Goal: Task Accomplishment & Management: Manage account settings

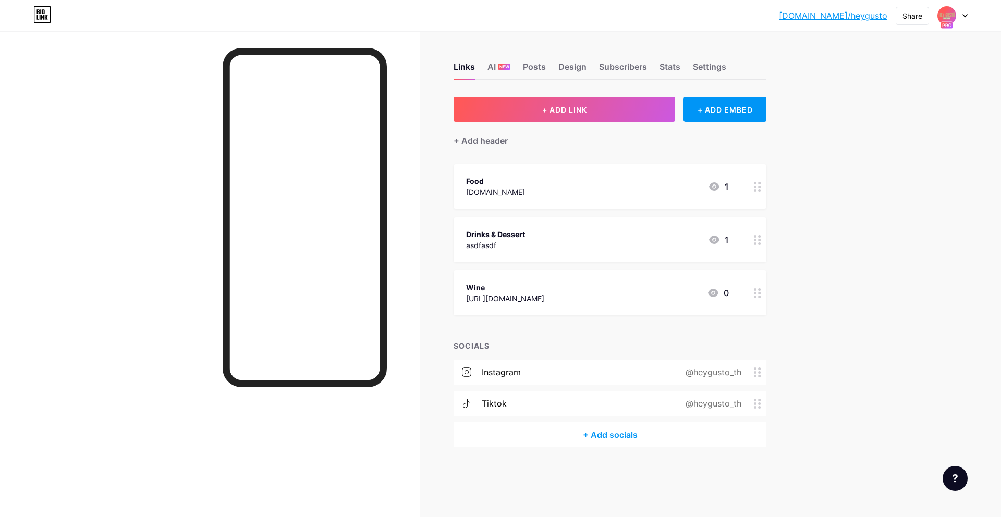
click at [611, 196] on div "Food [DOMAIN_NAME] 1" at bounding box center [597, 187] width 263 height 24
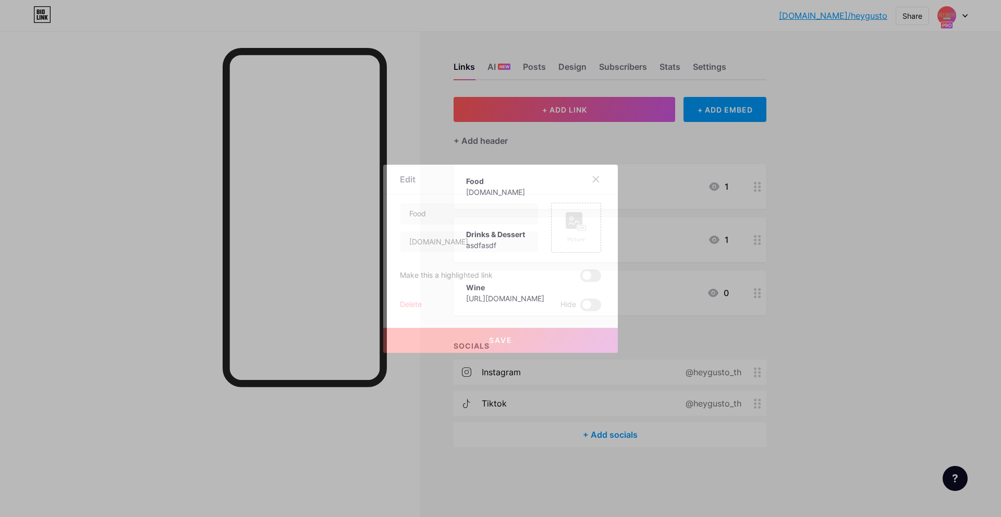
click at [750, 230] on div at bounding box center [500, 258] width 1001 height 517
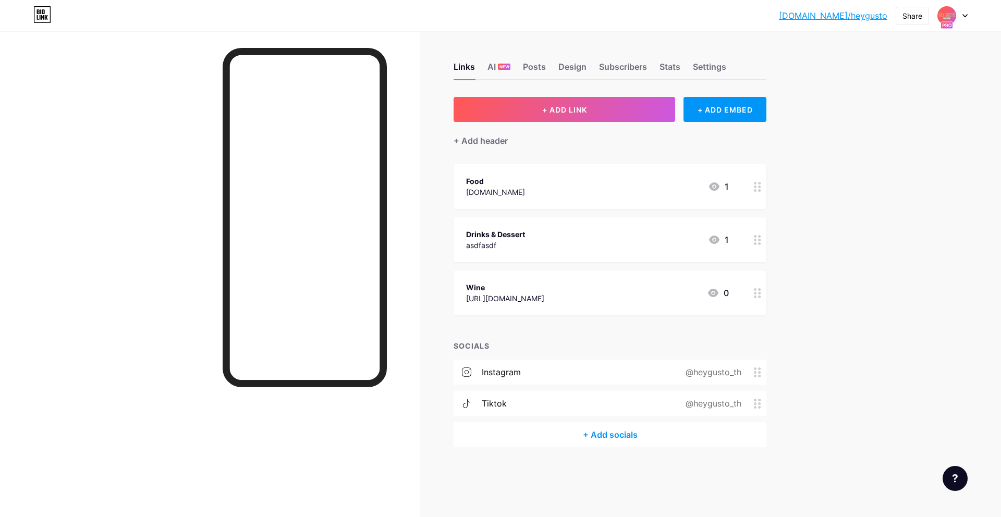
click at [600, 177] on div "Food [DOMAIN_NAME] 1" at bounding box center [597, 187] width 263 height 24
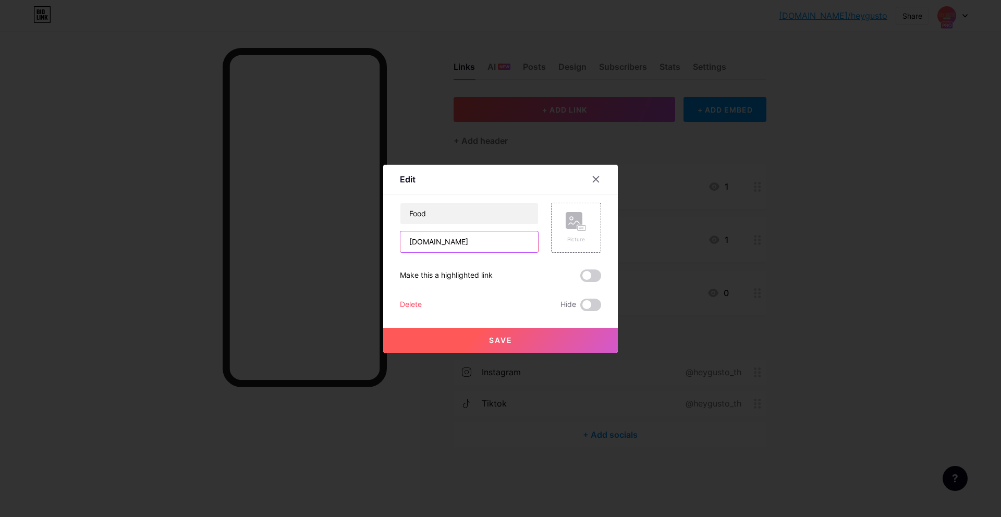
click at [474, 247] on input "[DOMAIN_NAME]" at bounding box center [469, 242] width 138 height 21
paste input "[UAT] TPC x SW Cross Voucher Campaign Scheduled: [DATE] BE 2568 at 16:00 to 17:…"
click at [586, 278] on span at bounding box center [590, 276] width 21 height 13
click at [580, 278] on input "checkbox" at bounding box center [580, 278] width 0 height 0
click at [599, 279] on span at bounding box center [590, 276] width 21 height 13
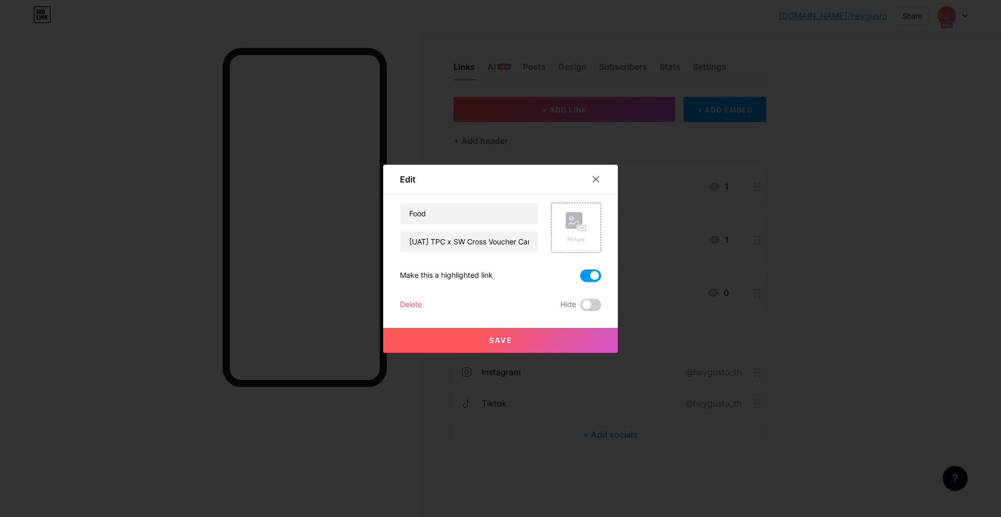
click at [580, 278] on input "checkbox" at bounding box center [580, 278] width 0 height 0
click at [510, 236] on input "[UAT] TPC x SW Cross Voucher Campaign Scheduled: [DATE] BE 2568 at 16:00 to 17:…" at bounding box center [469, 242] width 138 height 21
paste input "[URL][DOMAIN_NAME]"
type input "[URL][DOMAIN_NAME]"
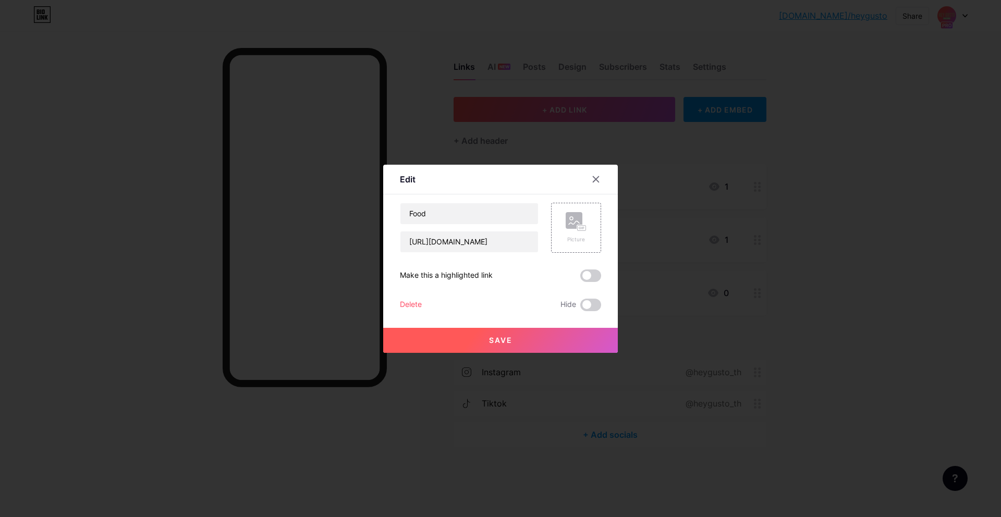
scroll to position [0, 0]
click at [542, 336] on button "Save" at bounding box center [500, 340] width 235 height 25
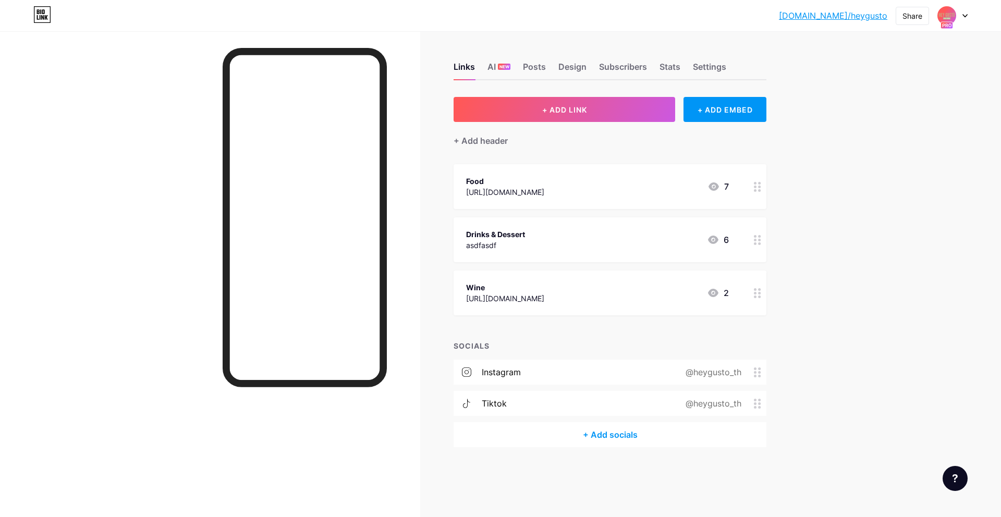
click at [751, 244] on div at bounding box center [758, 239] width 18 height 45
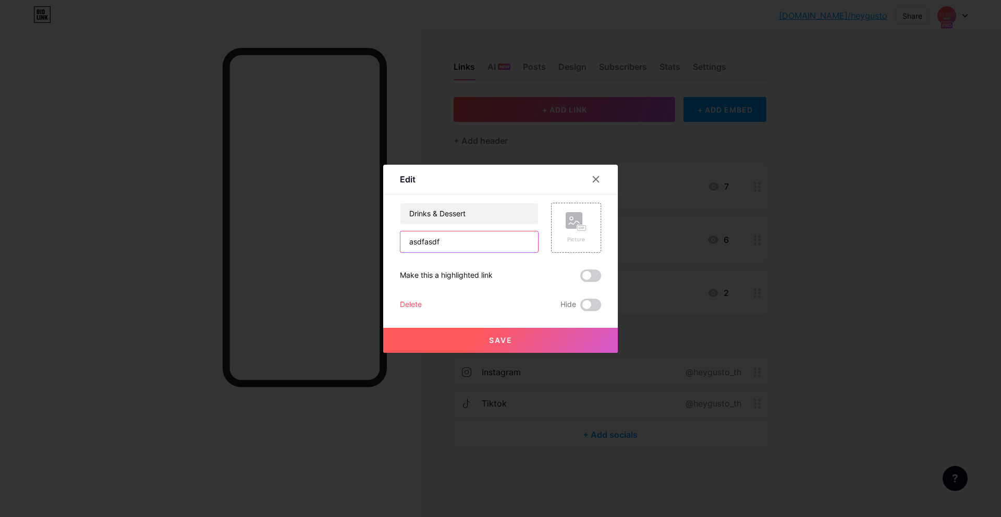
click at [458, 240] on input "asdfasdf" at bounding box center [469, 242] width 138 height 21
paste input "[URL][DOMAIN_NAME]"
type input "[URL][DOMAIN_NAME]"
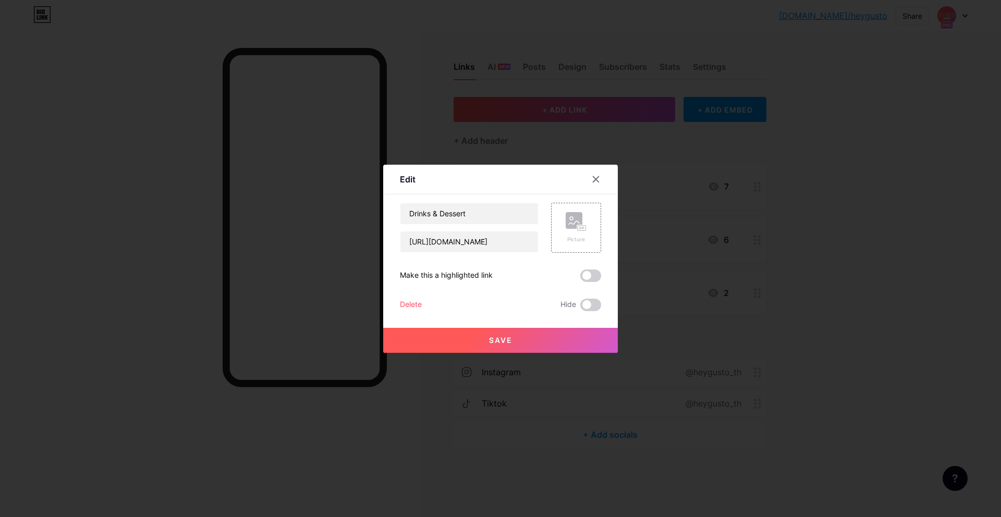
click at [528, 346] on button "Save" at bounding box center [500, 340] width 235 height 25
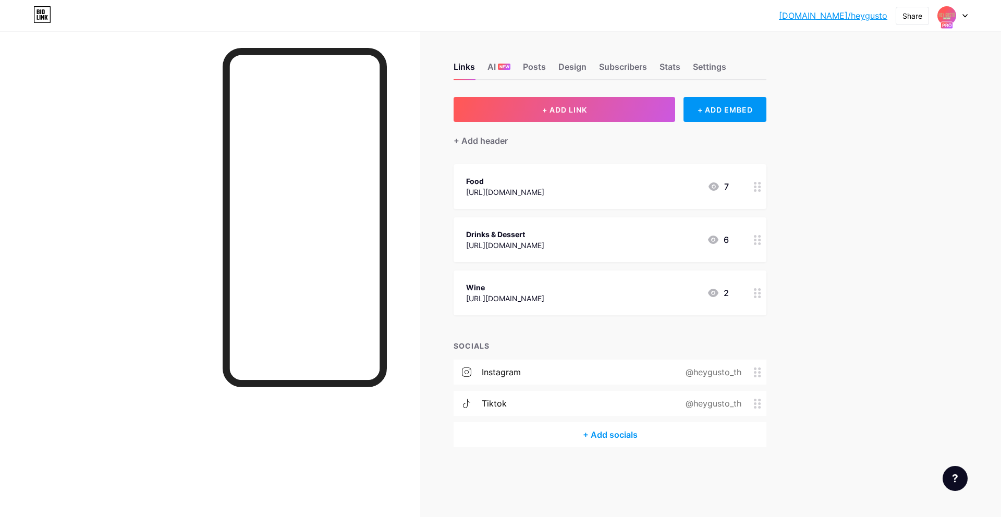
click at [729, 295] on div "Wine [URL][DOMAIN_NAME] 2" at bounding box center [610, 293] width 313 height 45
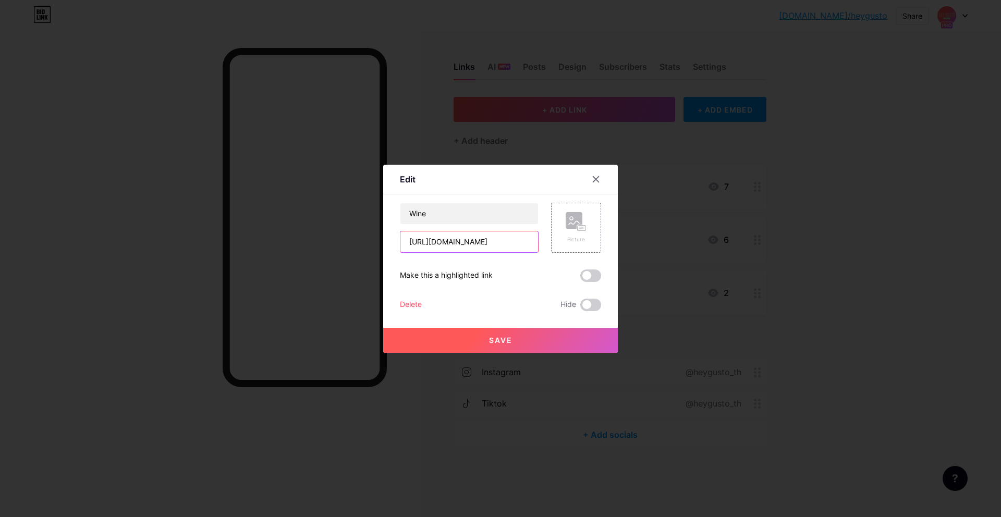
click at [498, 246] on input "[URL][DOMAIN_NAME]" at bounding box center [469, 242] width 138 height 21
paste input "[DOMAIN_NAME][URL]"
type input "[URL][DOMAIN_NAME]"
click at [530, 336] on button "Save" at bounding box center [500, 340] width 235 height 25
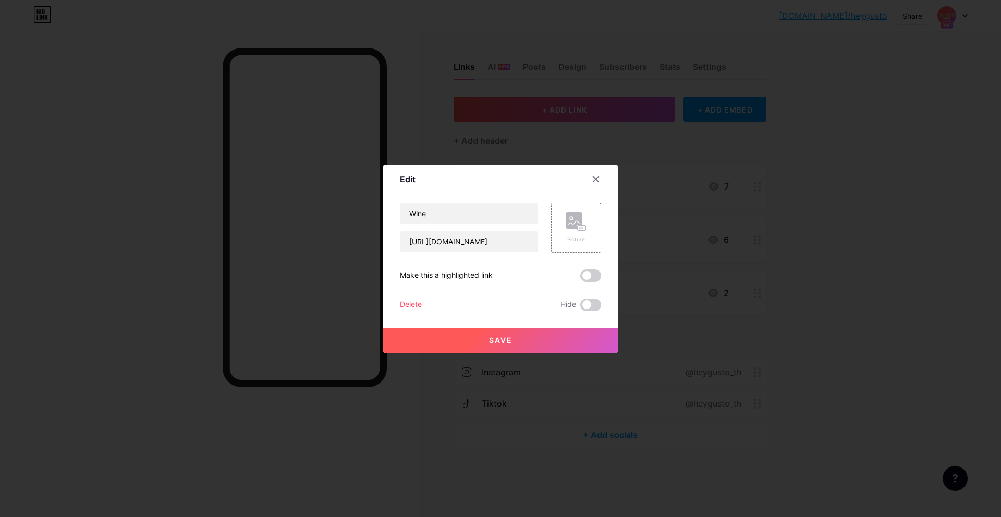
scroll to position [0, 0]
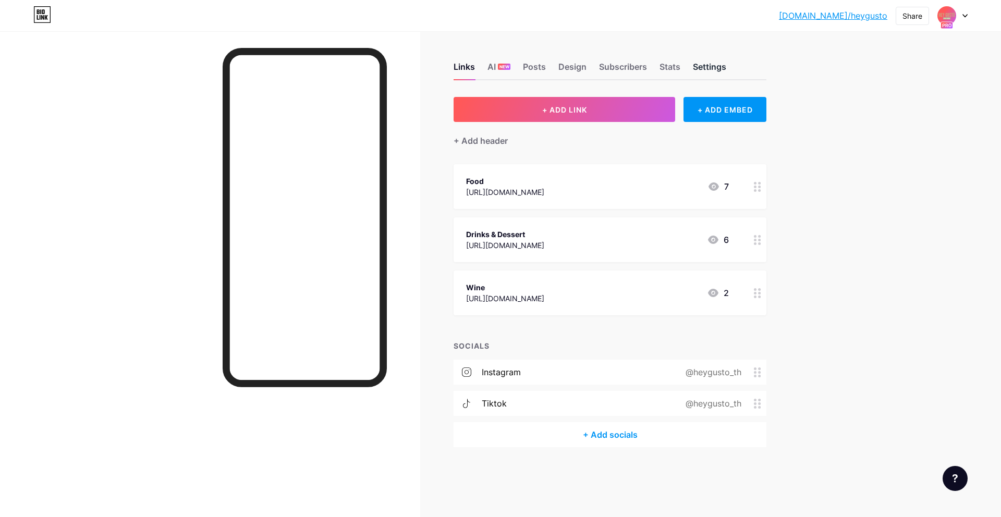
click at [699, 69] on div "Settings" at bounding box center [709, 69] width 33 height 19
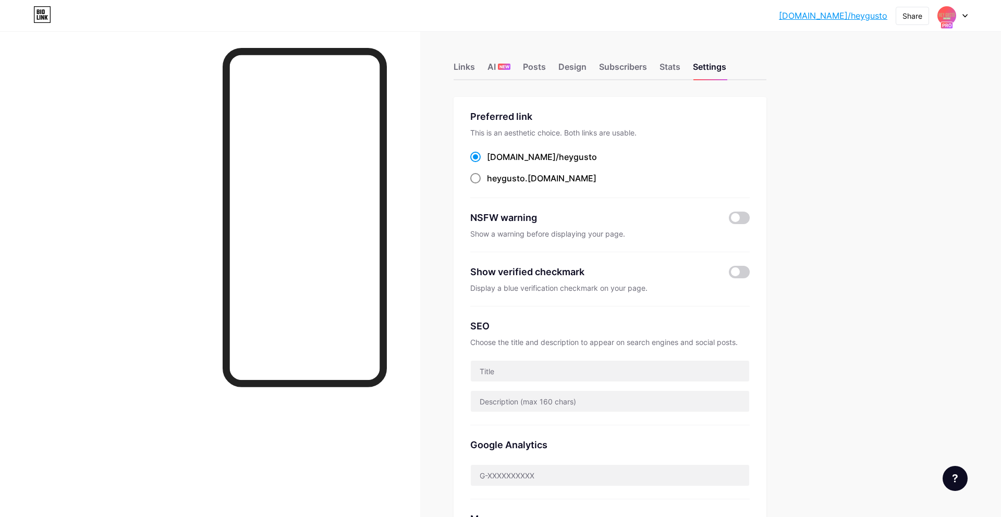
click at [533, 180] on div "heygusto .[DOMAIN_NAME]" at bounding box center [541, 178] width 109 height 13
click at [494, 185] on input "heygusto .[DOMAIN_NAME]" at bounding box center [490, 188] width 7 height 7
radio input "true"
click at [559, 157] on span "heygusto" at bounding box center [578, 157] width 38 height 10
click at [494, 163] on input "[DOMAIN_NAME]/ heygusto" at bounding box center [490, 166] width 7 height 7
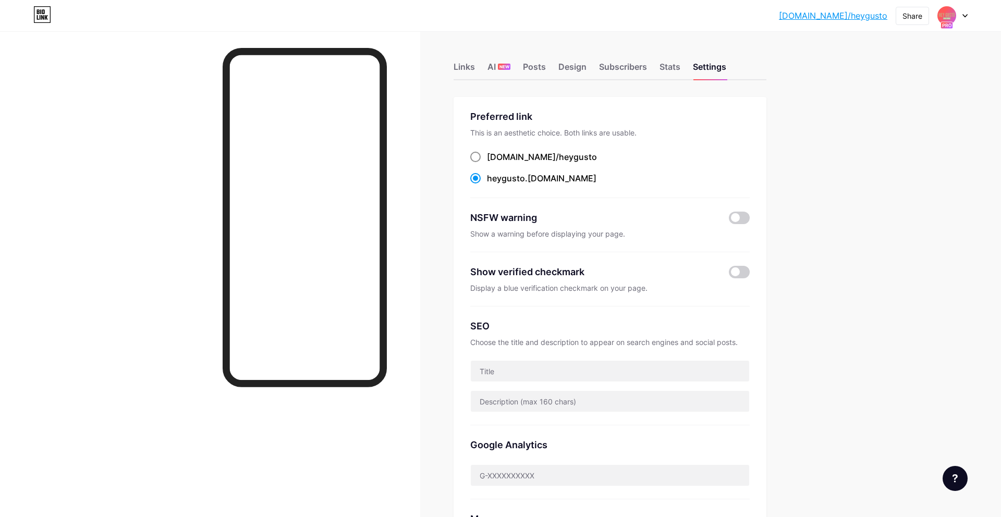
radio input "true"
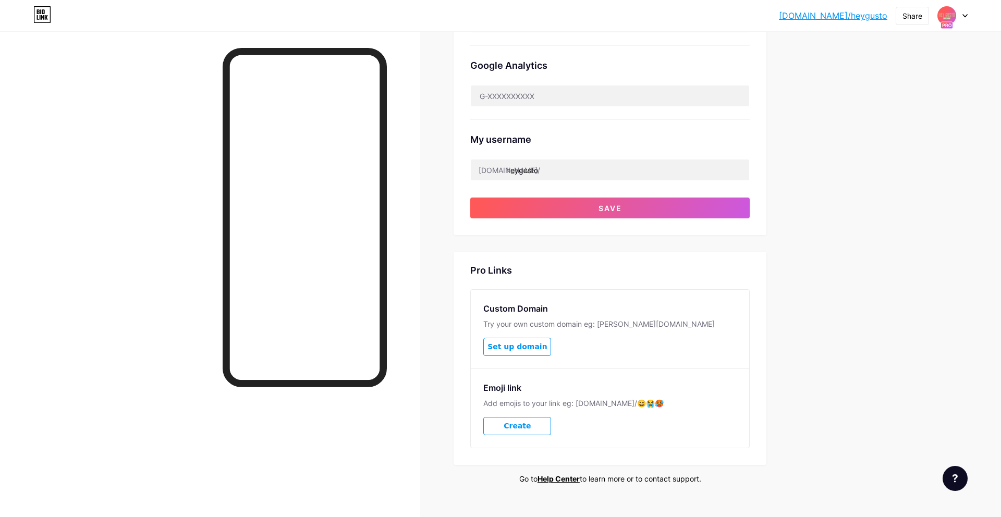
scroll to position [398, 0]
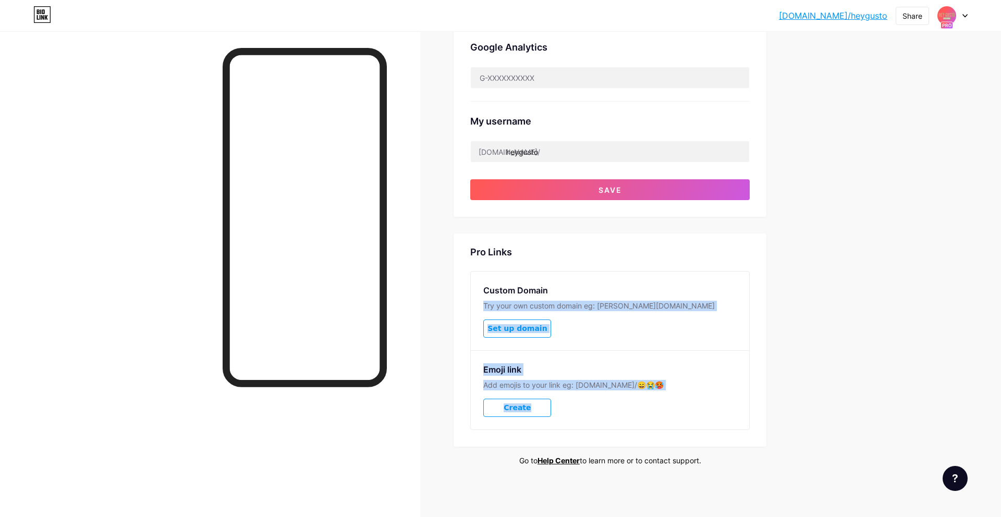
drag, startPoint x: 557, startPoint y: 286, endPoint x: 648, endPoint y: 408, distance: 151.7
click at [648, 408] on div "Custom Domain Try your own custom domain eg: [PERSON_NAME][DOMAIN_NAME] Set up …" at bounding box center [609, 350] width 279 height 159
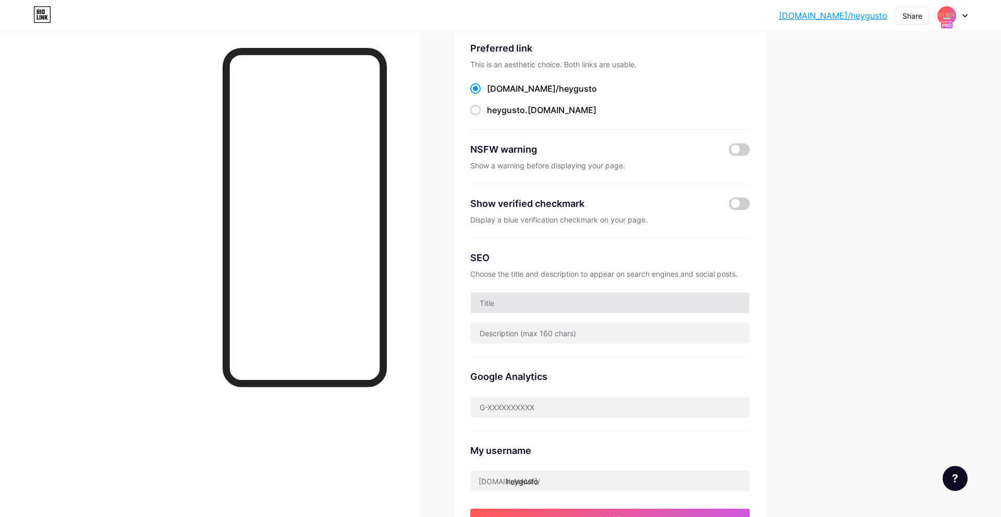
scroll to position [0, 0]
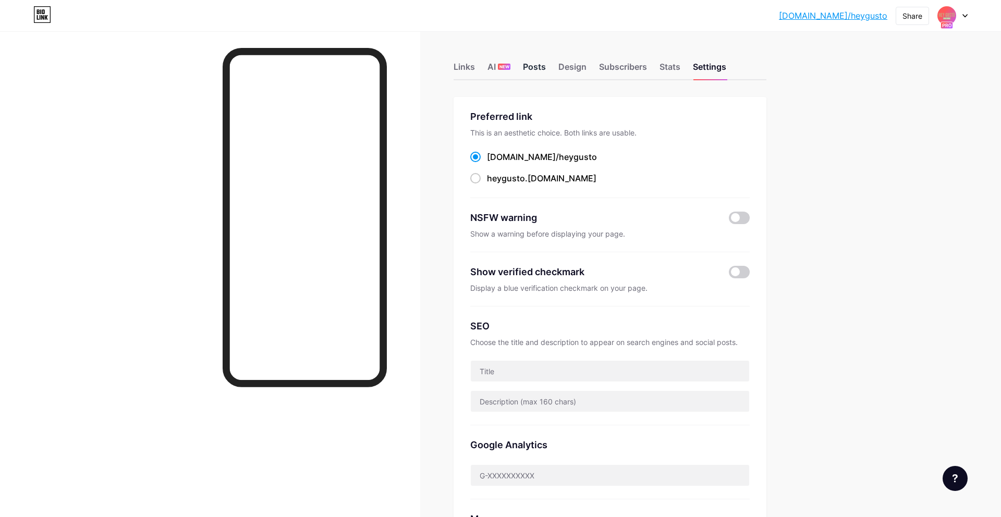
click at [543, 68] on div "Posts" at bounding box center [534, 69] width 23 height 19
click at [578, 71] on div "Design" at bounding box center [572, 69] width 28 height 19
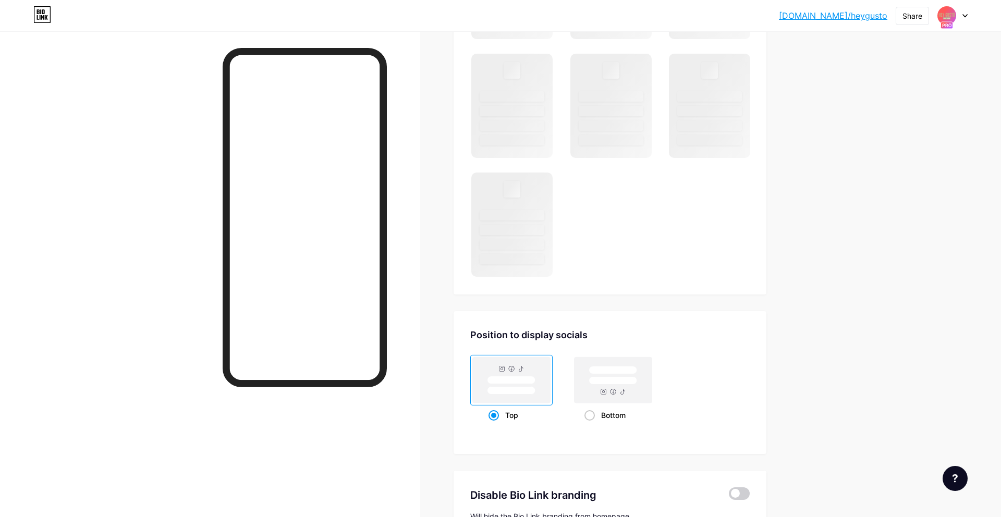
scroll to position [754, 0]
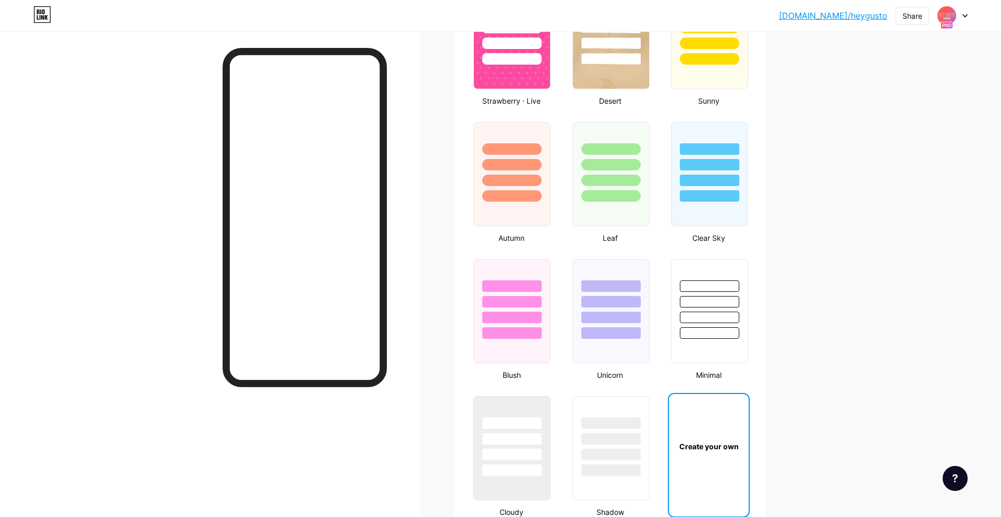
type input "#f4e3c0"
type input "#a9c09c"
type input "#000000"
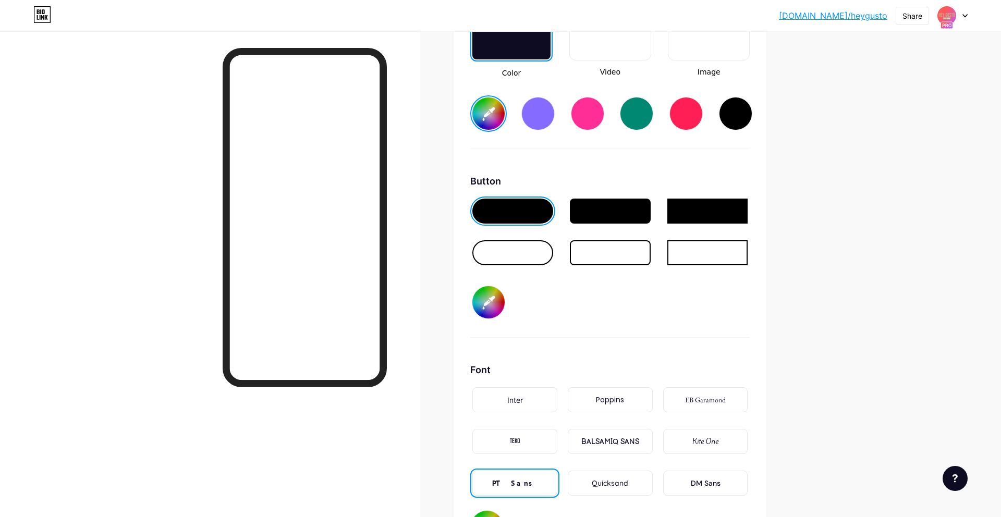
scroll to position [1925, 0]
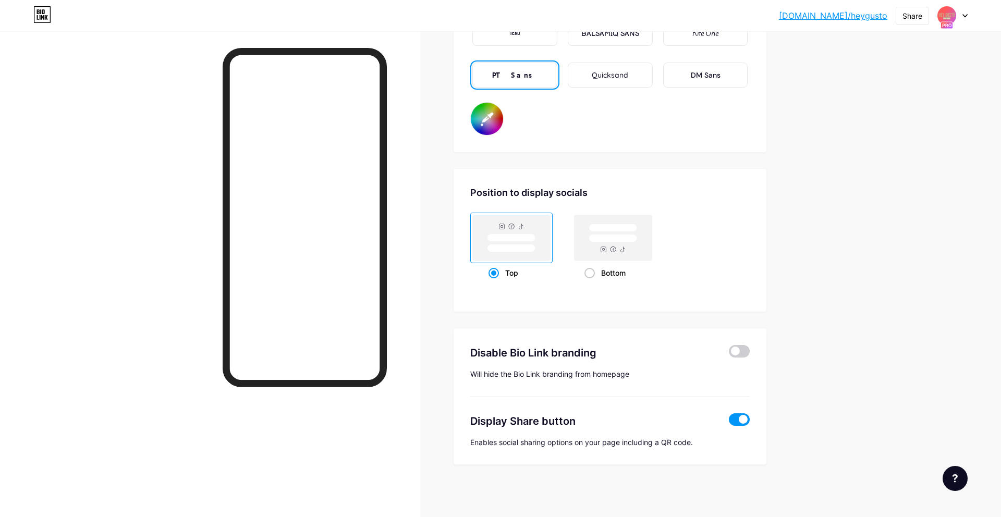
click at [740, 417] on span at bounding box center [739, 419] width 21 height 13
click at [729, 422] on input "checkbox" at bounding box center [729, 422] width 0 height 0
click at [746, 415] on span at bounding box center [739, 419] width 21 height 13
click at [729, 422] on input "checkbox" at bounding box center [729, 422] width 0 height 0
click at [737, 421] on span at bounding box center [739, 419] width 21 height 13
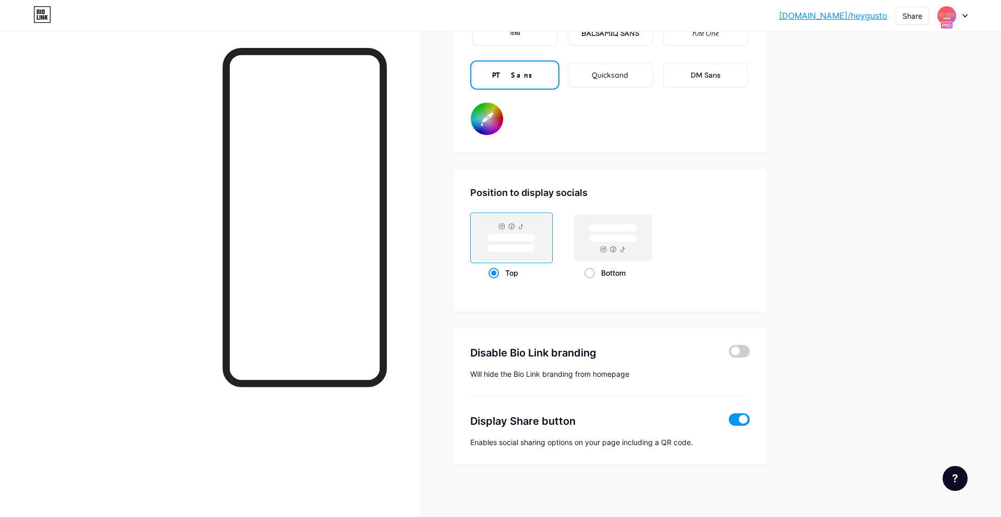
click at [729, 422] on input "checkbox" at bounding box center [729, 422] width 0 height 0
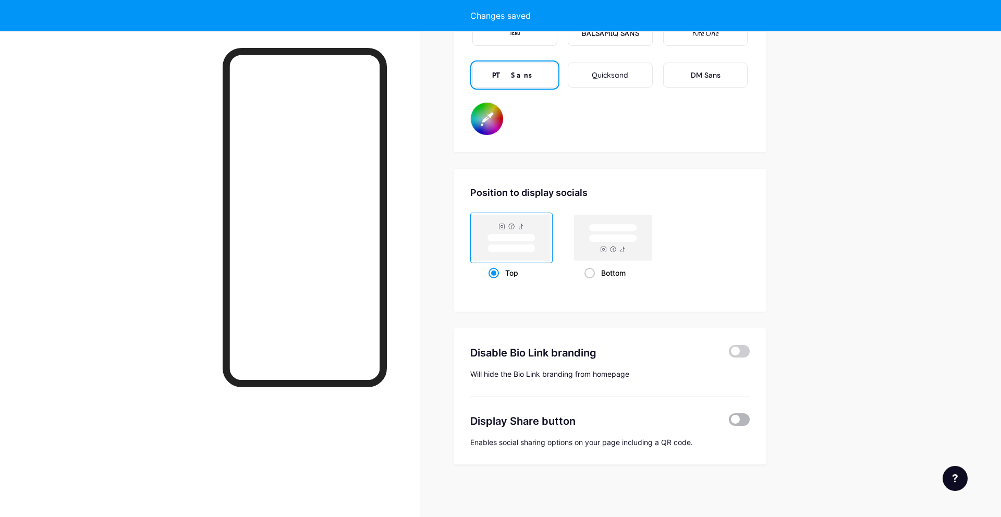
click at [741, 415] on span at bounding box center [739, 419] width 21 height 13
click at [729, 422] on input "checkbox" at bounding box center [729, 422] width 0 height 0
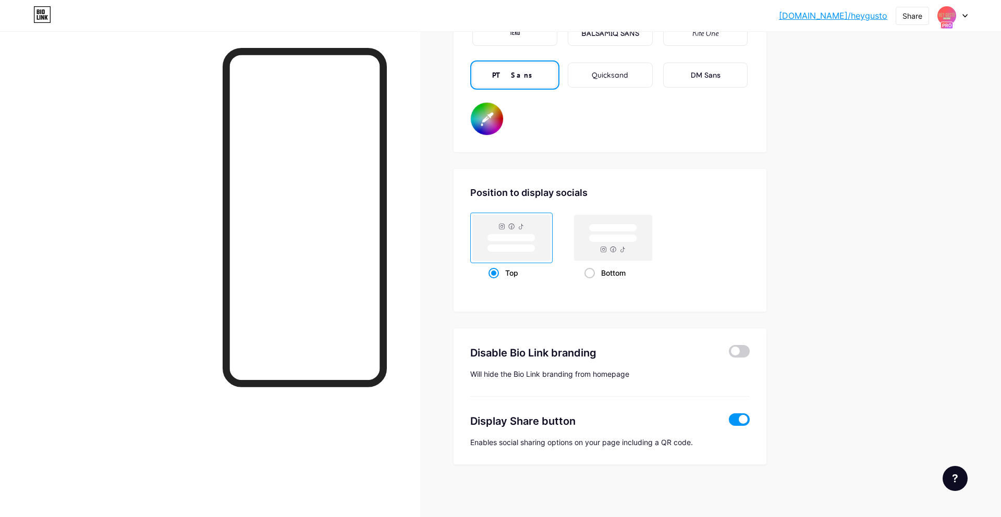
type input "#f4e3c0"
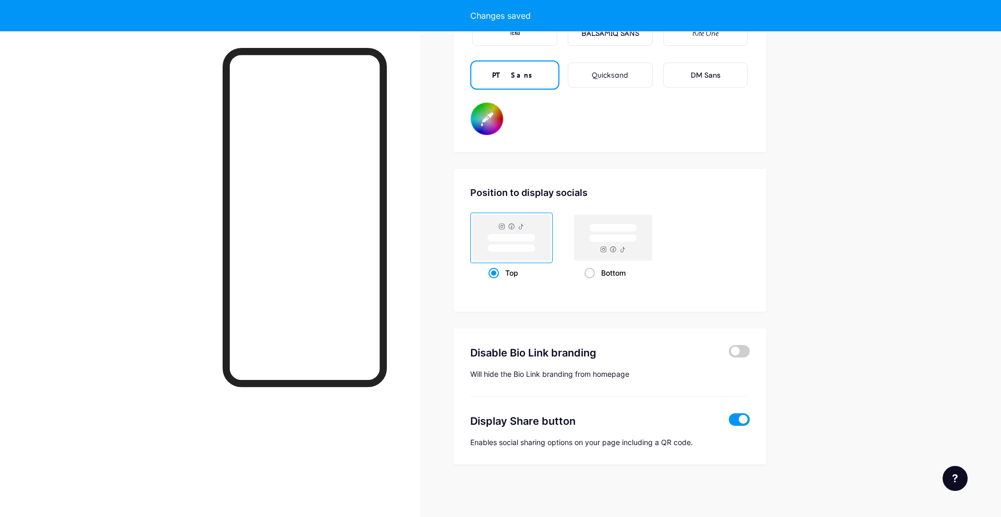
click at [697, 366] on div "Disable Bio Link branding Will hide the Bio Link branding from homepage" at bounding box center [609, 362] width 279 height 68
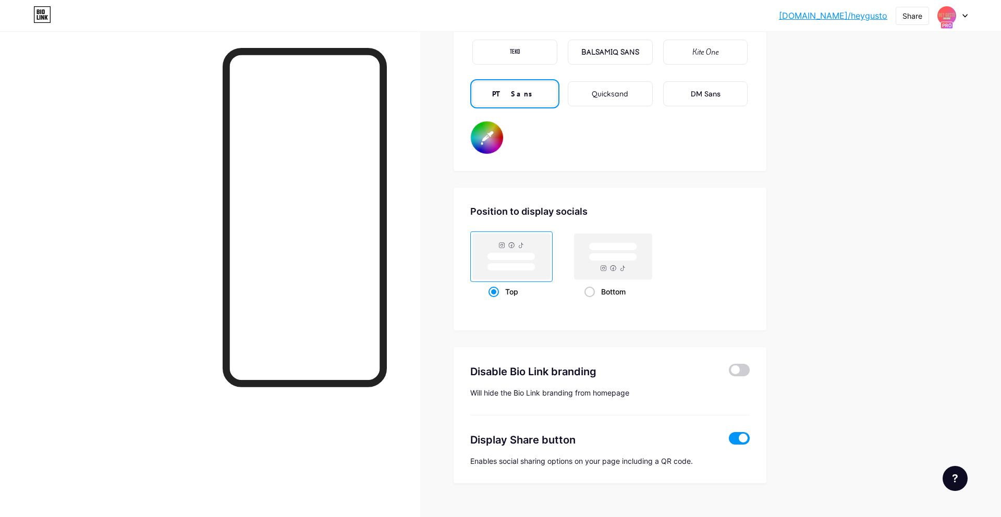
scroll to position [1905, 0]
click at [624, 269] on rect at bounding box center [614, 258] width 78 height 46
click at [591, 302] on input "Bottom" at bounding box center [588, 305] width 7 height 7
radio input "true"
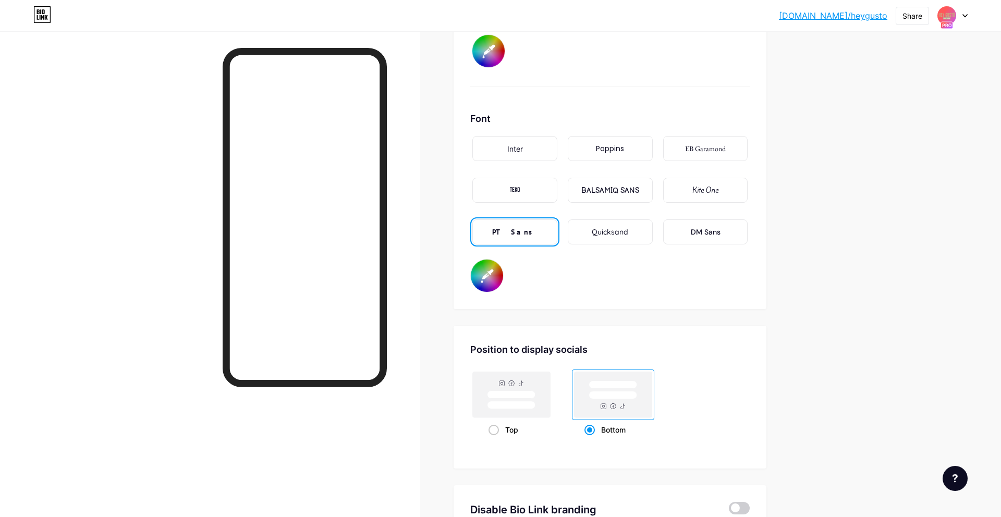
type input "#f4e3c0"
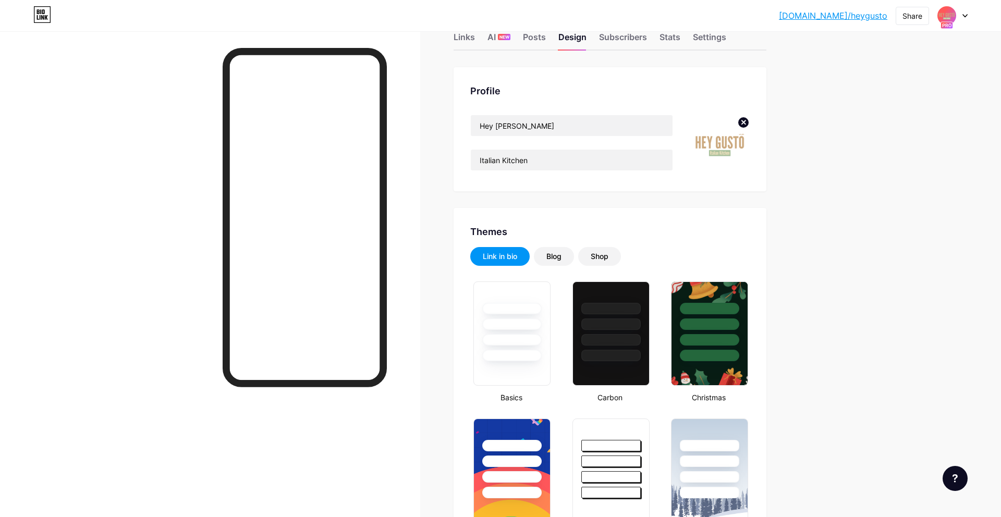
scroll to position [0, 0]
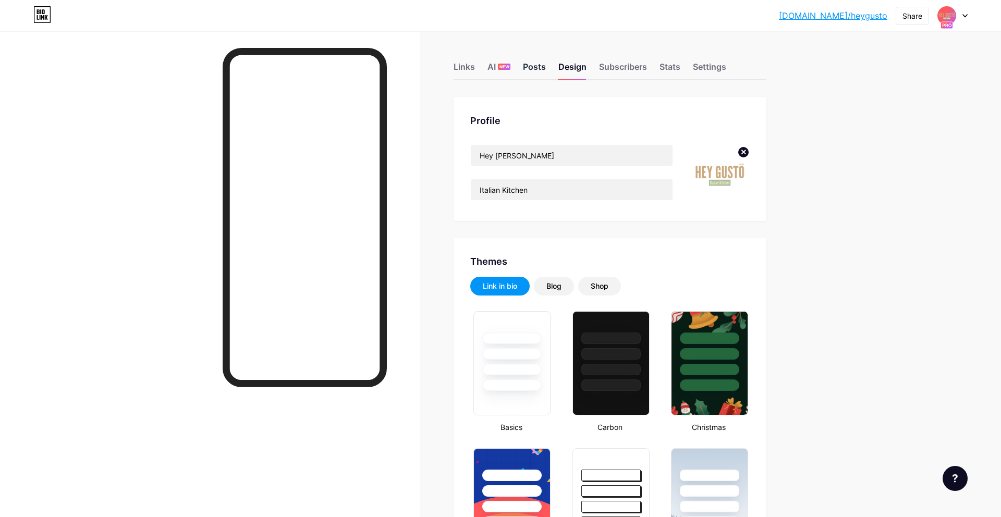
click at [527, 71] on div "Posts" at bounding box center [534, 69] width 23 height 19
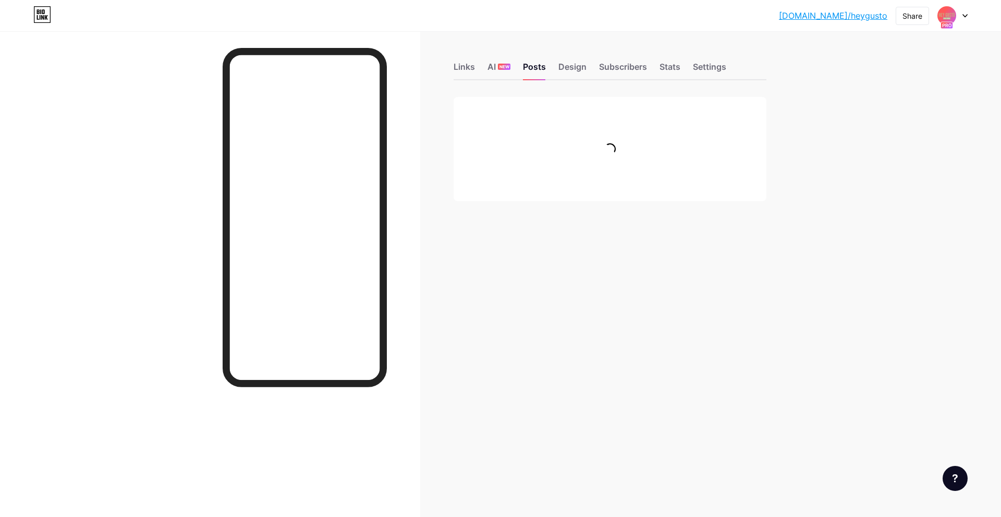
click at [873, 17] on link "[DOMAIN_NAME]/heygusto" at bounding box center [833, 15] width 108 height 13
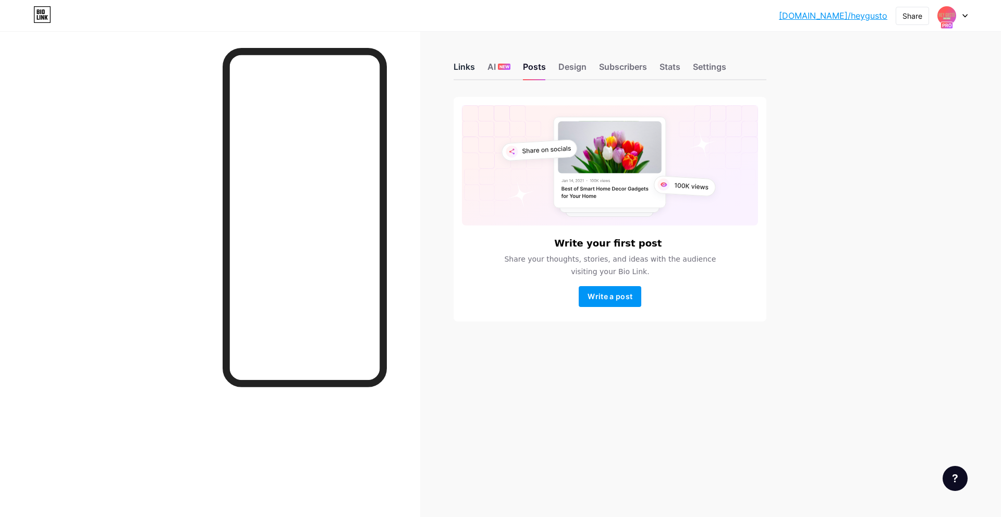
click at [467, 74] on div "Links" at bounding box center [464, 69] width 21 height 19
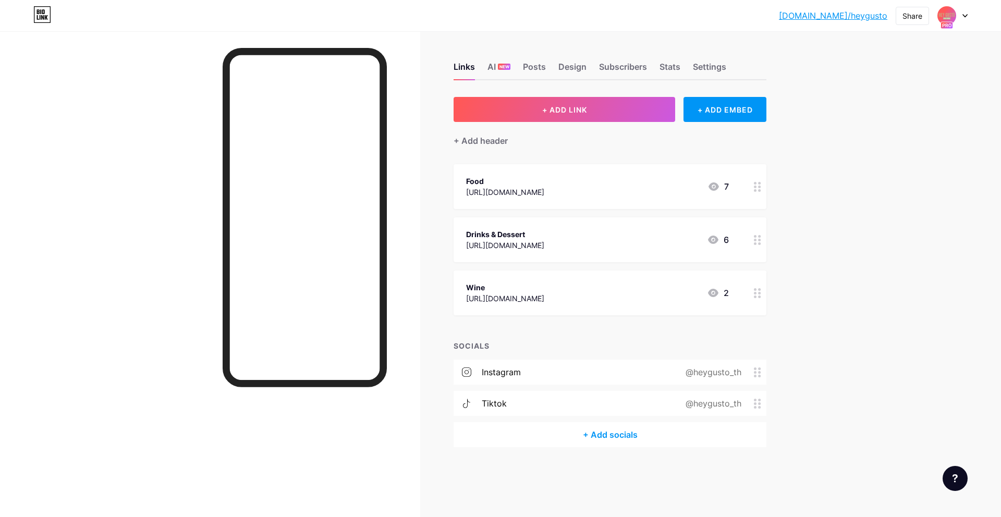
click at [544, 236] on div "Drinks & Dessert" at bounding box center [505, 234] width 78 height 11
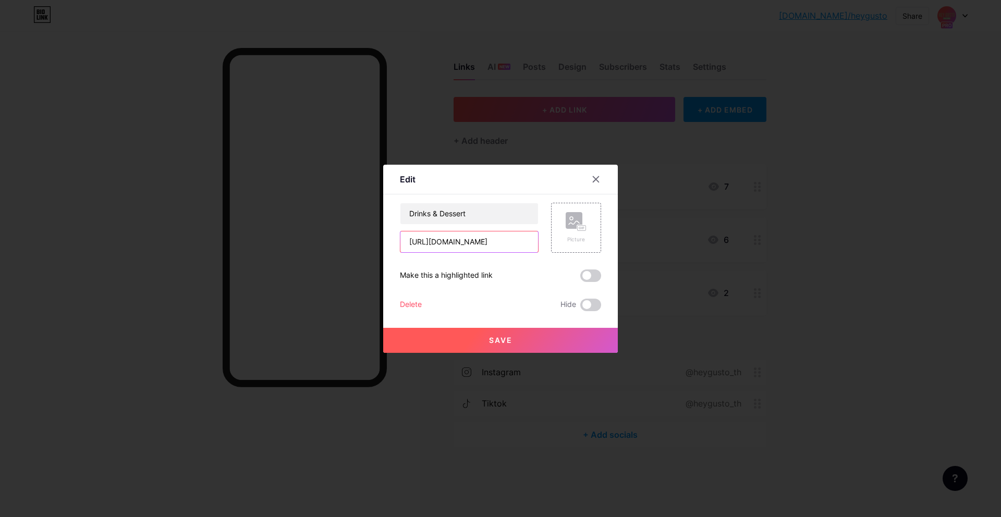
drag, startPoint x: 520, startPoint y: 242, endPoint x: 528, endPoint y: 382, distance: 140.0
click at [520, 242] on input "[URL][DOMAIN_NAME]" at bounding box center [469, 242] width 138 height 21
paste input "IZjfvl_biBbxp9I1cubjjpvvW0TDiyIf/view?usp=sharing"
type input "[URL][DOMAIN_NAME]"
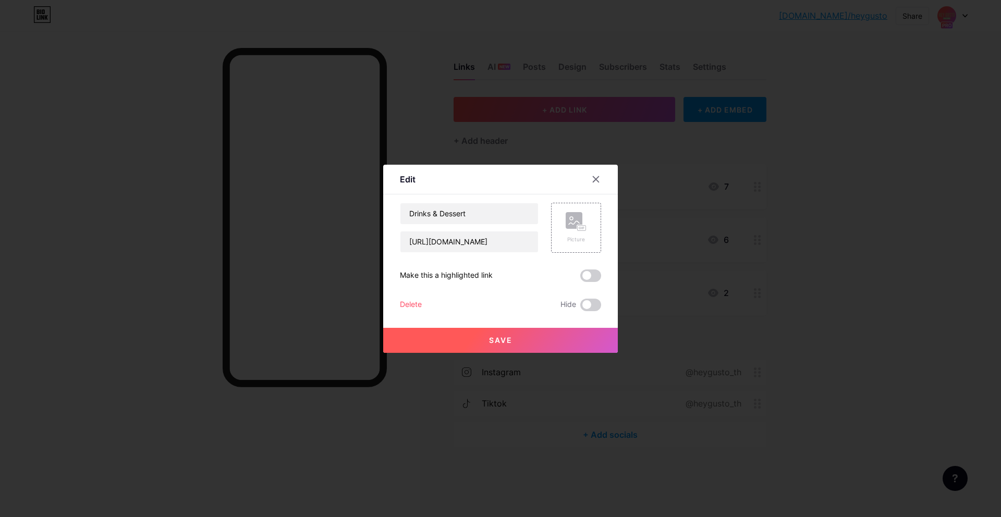
scroll to position [0, 0]
click at [540, 334] on button "Save" at bounding box center [500, 340] width 235 height 25
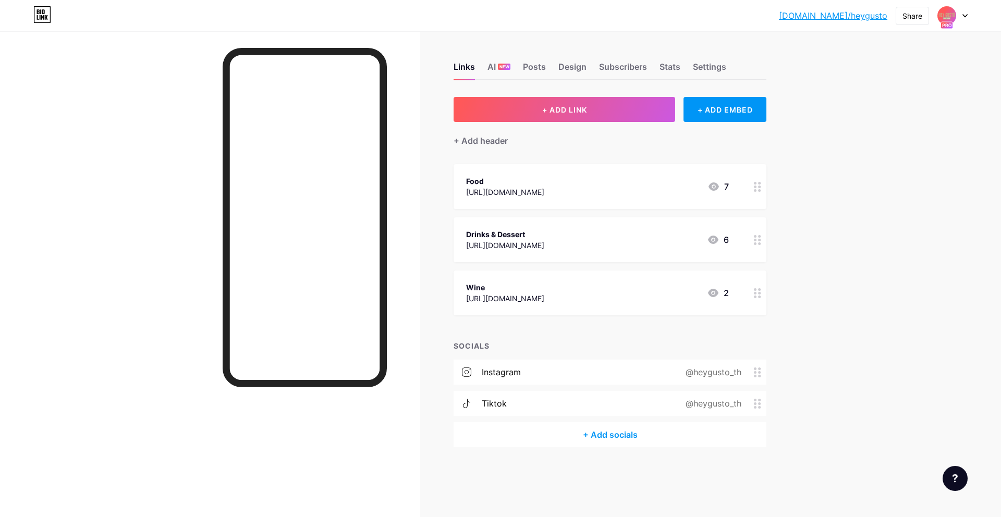
click at [544, 289] on div "Wine" at bounding box center [505, 287] width 78 height 11
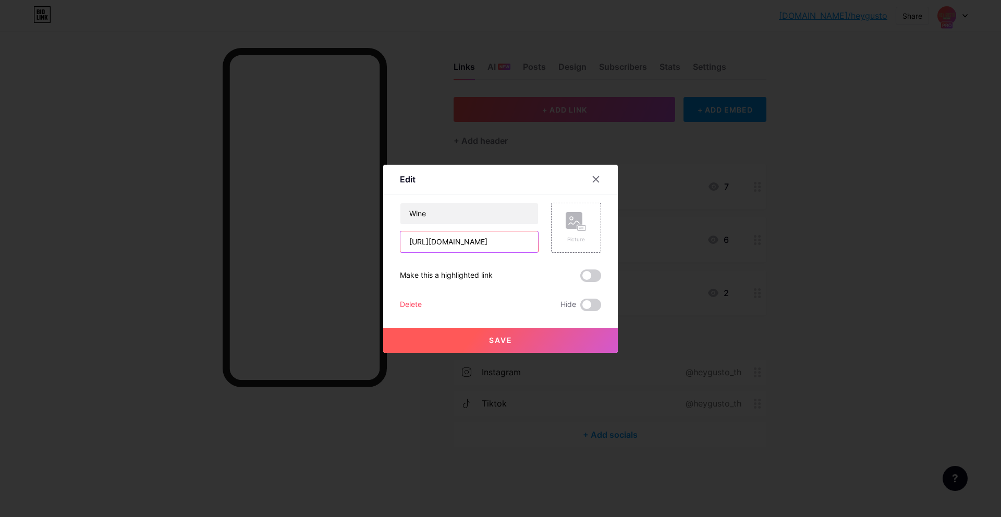
click at [502, 242] on input "[URL][DOMAIN_NAME]" at bounding box center [469, 242] width 138 height 21
paste input "4An0vmChmtS6lLoO-OT_YyYvB-g-JTYC/view?usp=sharing"
type input "[URL][DOMAIN_NAME]"
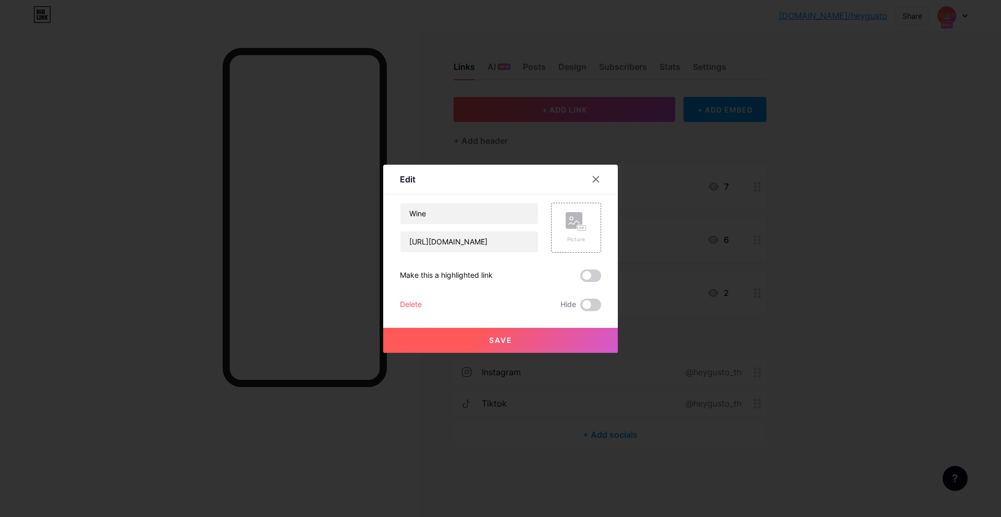
click at [519, 343] on button "Save" at bounding box center [500, 340] width 235 height 25
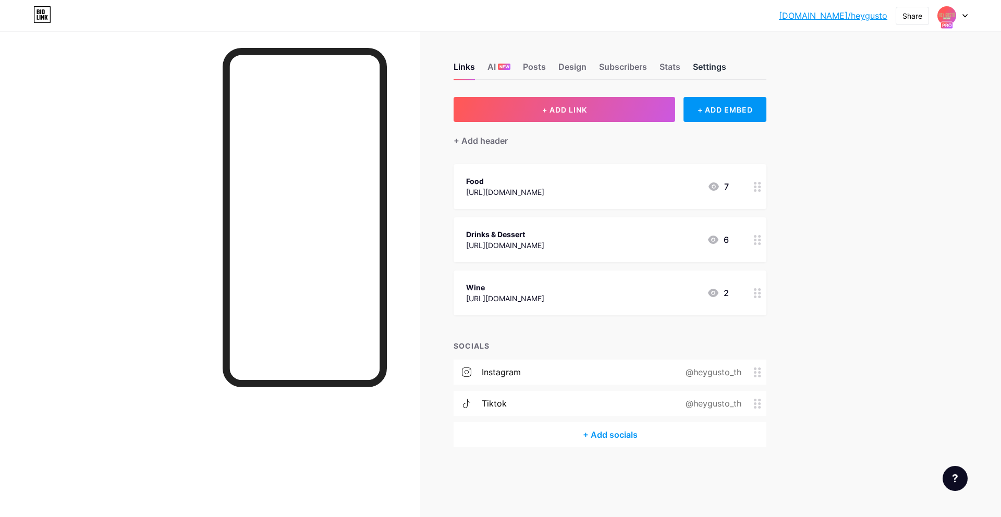
click at [714, 70] on div "Settings" at bounding box center [709, 69] width 33 height 19
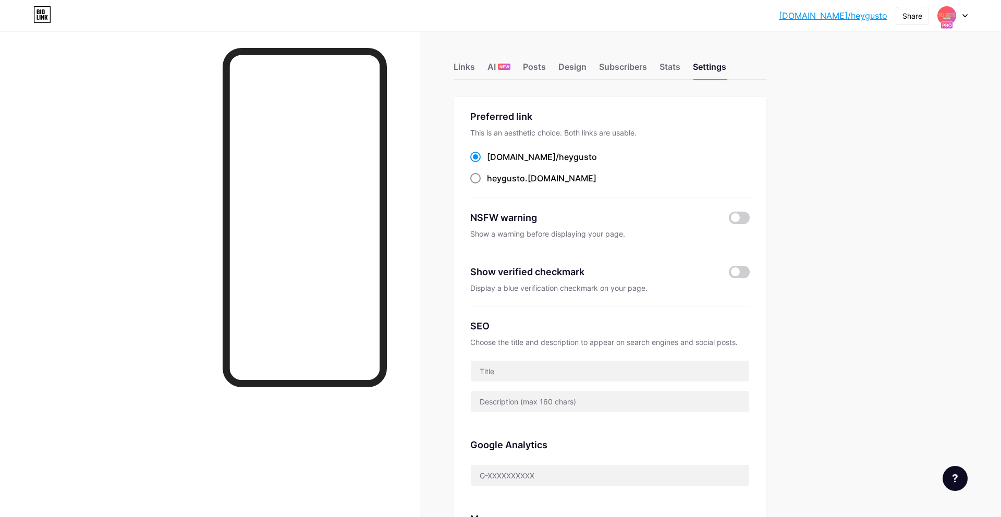
click at [540, 180] on div "heygusto .[DOMAIN_NAME]" at bounding box center [541, 178] width 109 height 13
click at [494, 185] on input "heygusto .[DOMAIN_NAME]" at bounding box center [490, 188] width 7 height 7
radio input "true"
drag, startPoint x: 570, startPoint y: 179, endPoint x: 455, endPoint y: 178, distance: 114.7
click at [455, 178] on div "Preferred link This is an aesthetic choice. Both links are usable. [DOMAIN_NAME…" at bounding box center [610, 356] width 313 height 518
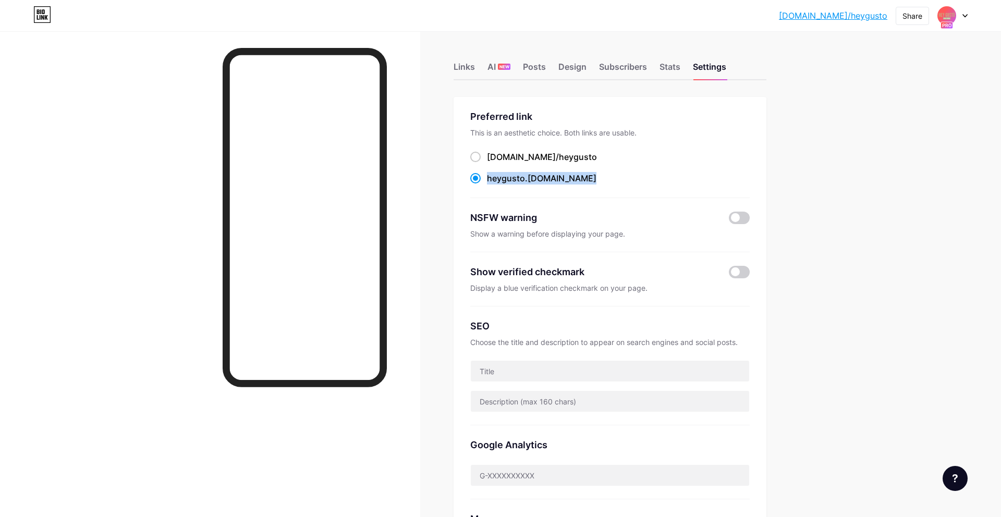
copy label "heygusto .[DOMAIN_NAME]"
click at [525, 71] on div "Posts" at bounding box center [534, 69] width 23 height 19
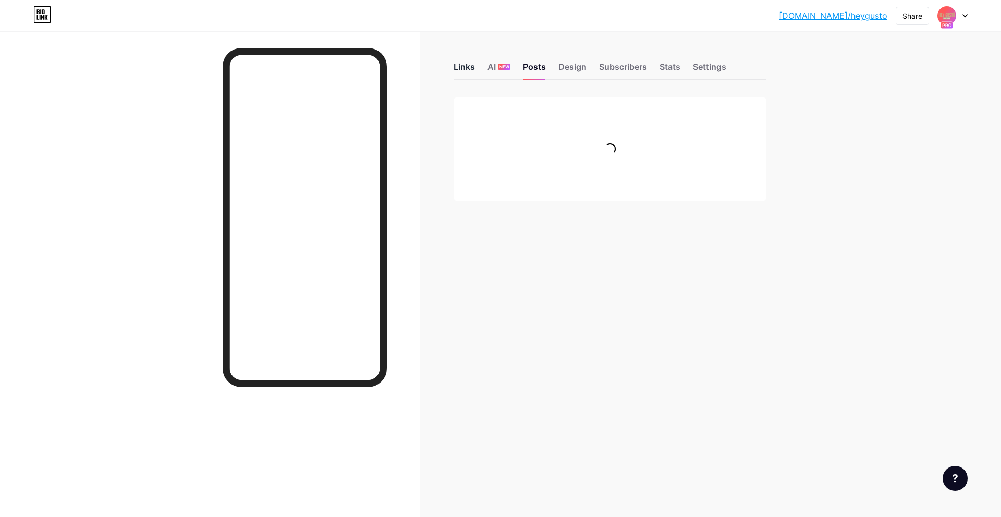
click at [469, 70] on div "Links" at bounding box center [464, 69] width 21 height 19
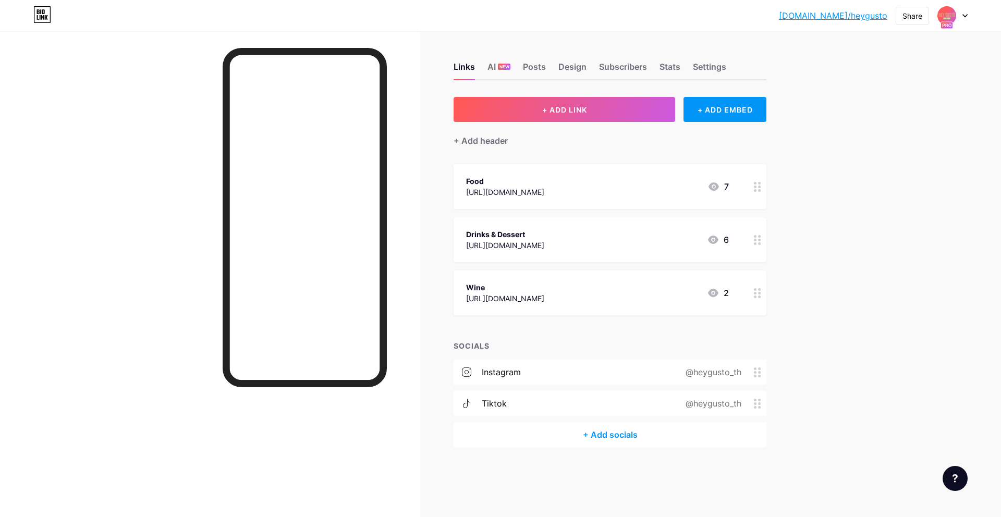
click at [653, 402] on div "tiktok @heygusto_th" at bounding box center [610, 403] width 313 height 25
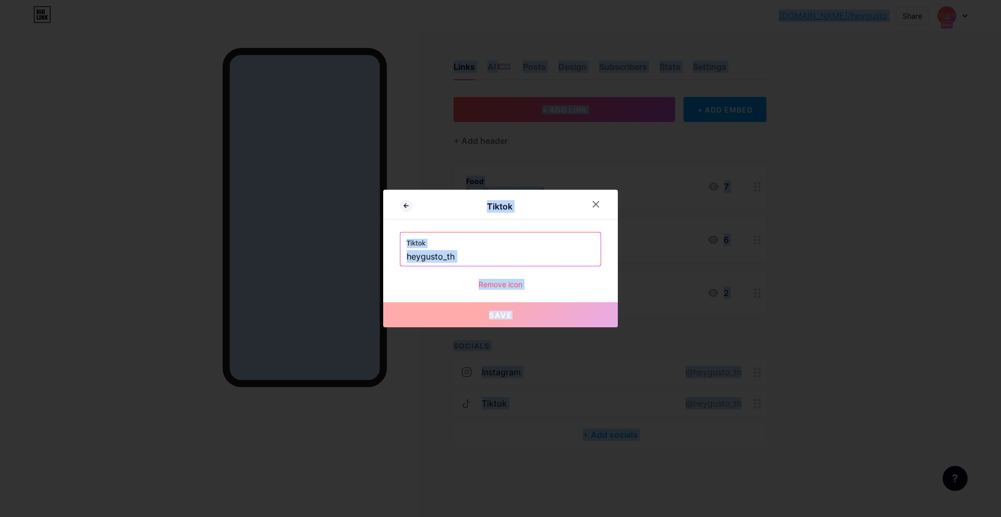
click at [545, 258] on input "heygusto_th" at bounding box center [501, 257] width 188 height 18
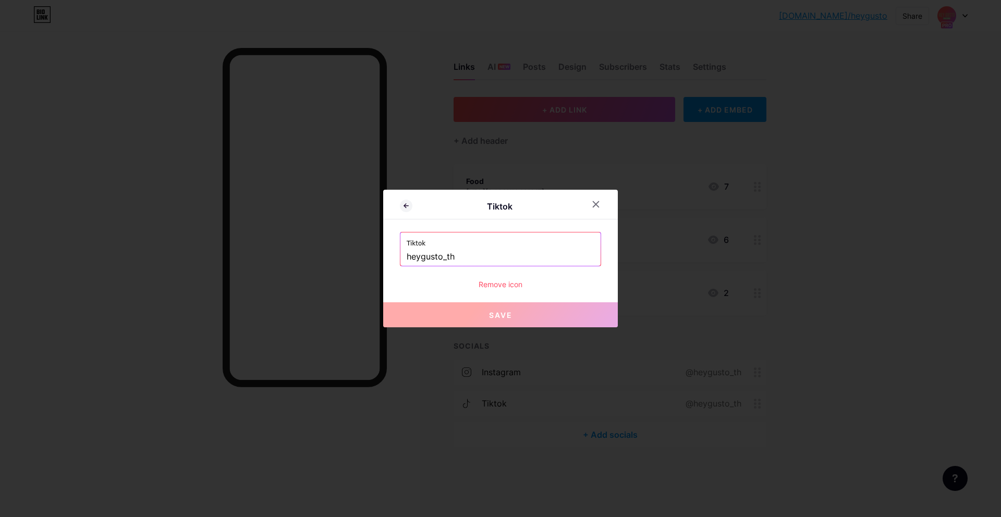
paste input "[URL][DOMAIN_NAME]"
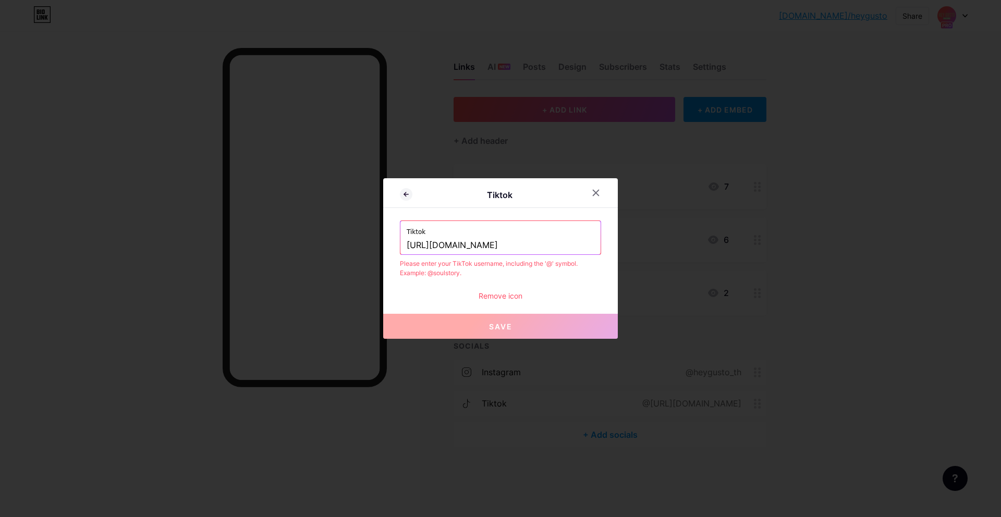
click at [537, 329] on button "Save" at bounding box center [500, 326] width 235 height 25
drag, startPoint x: 509, startPoint y: 244, endPoint x: 382, endPoint y: 250, distance: 127.4
click at [361, 246] on div "Tiktok Tiktok [URL][DOMAIN_NAME] Please enter your TikTok username, including t…" at bounding box center [500, 258] width 1001 height 517
click at [505, 324] on span "Save" at bounding box center [500, 326] width 23 height 9
drag, startPoint x: 540, startPoint y: 229, endPoint x: 537, endPoint y: 237, distance: 8.2
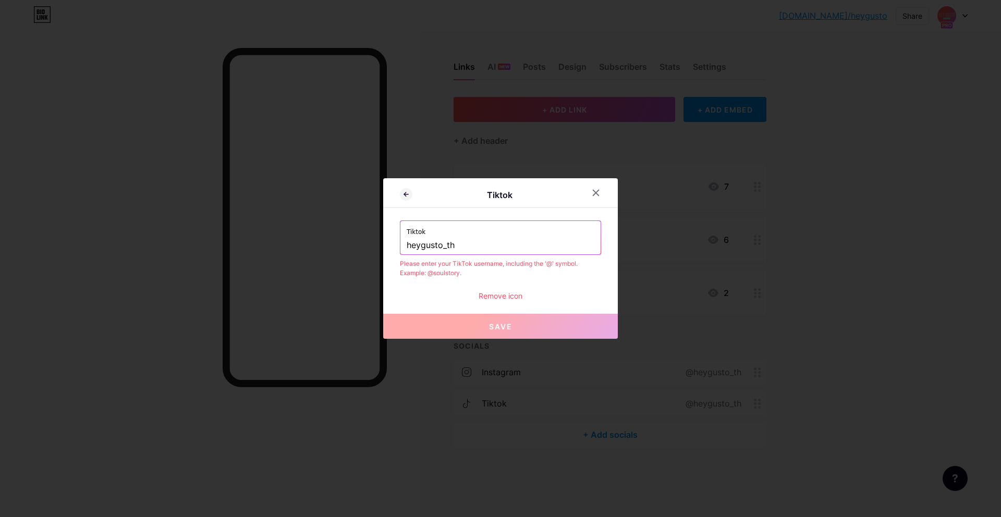
click at [540, 229] on label "Tiktok" at bounding box center [501, 229] width 188 height 16
click at [537, 245] on input "heygusto_th" at bounding box center [501, 246] width 188 height 18
click at [408, 247] on input "heygusto_th" at bounding box center [501, 246] width 188 height 18
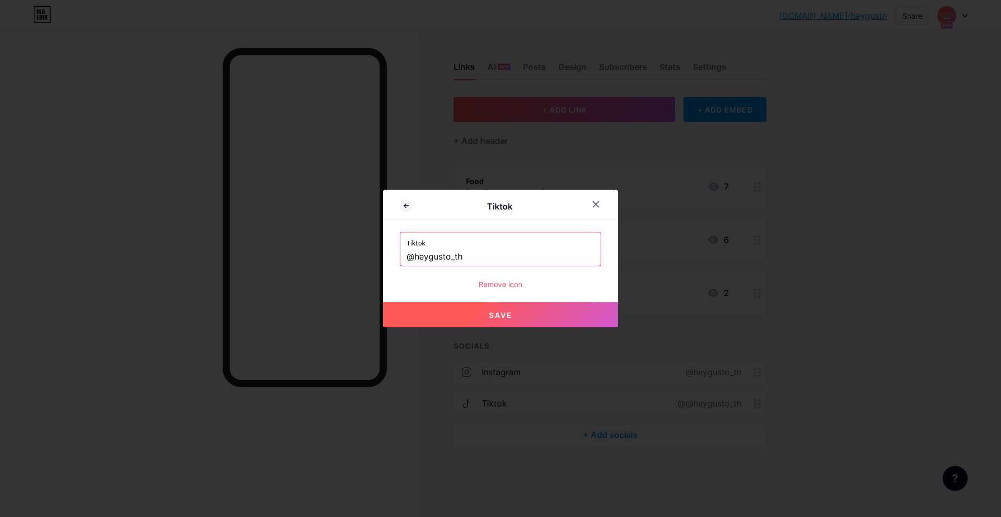
click at [465, 308] on button "Save" at bounding box center [500, 314] width 235 height 25
type input "[URL][DOMAIN_NAME]"
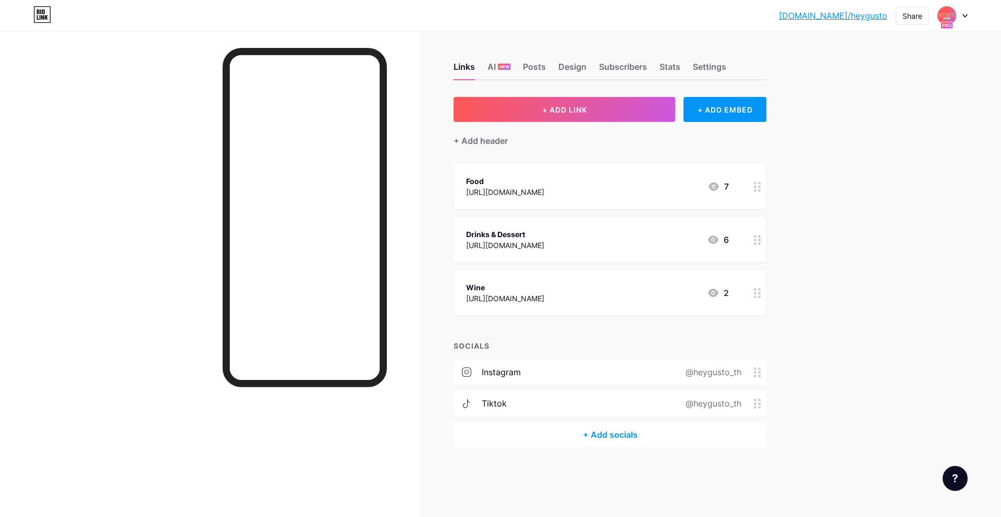
drag, startPoint x: 710, startPoint y: 64, endPoint x: 705, endPoint y: 58, distance: 6.7
click at [705, 58] on div "Links AI NEW Posts Design Subscribers Stats Settings" at bounding box center [610, 62] width 313 height 36
click at [709, 62] on div "Settings" at bounding box center [709, 69] width 33 height 19
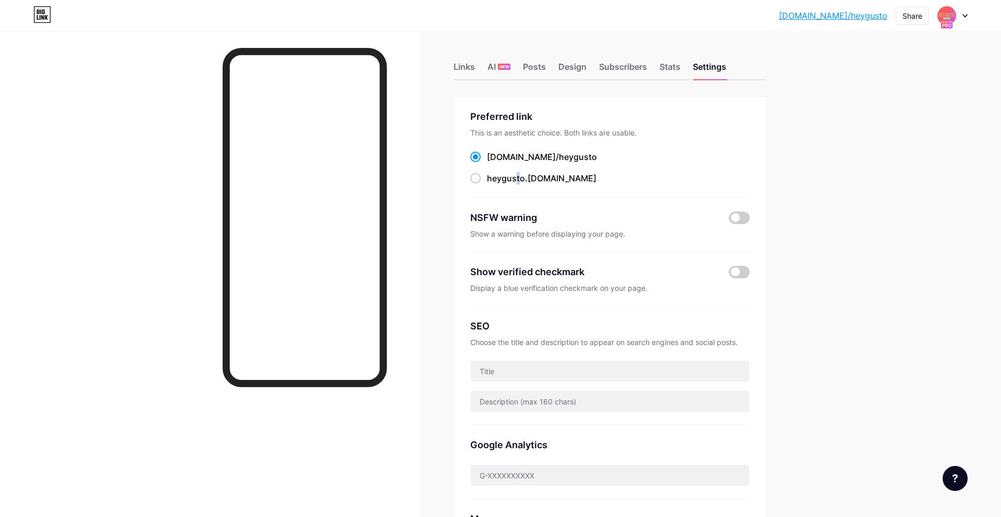
drag, startPoint x: 518, startPoint y: 181, endPoint x: 526, endPoint y: 195, distance: 15.7
click at [516, 181] on span "heygusto" at bounding box center [506, 178] width 38 height 10
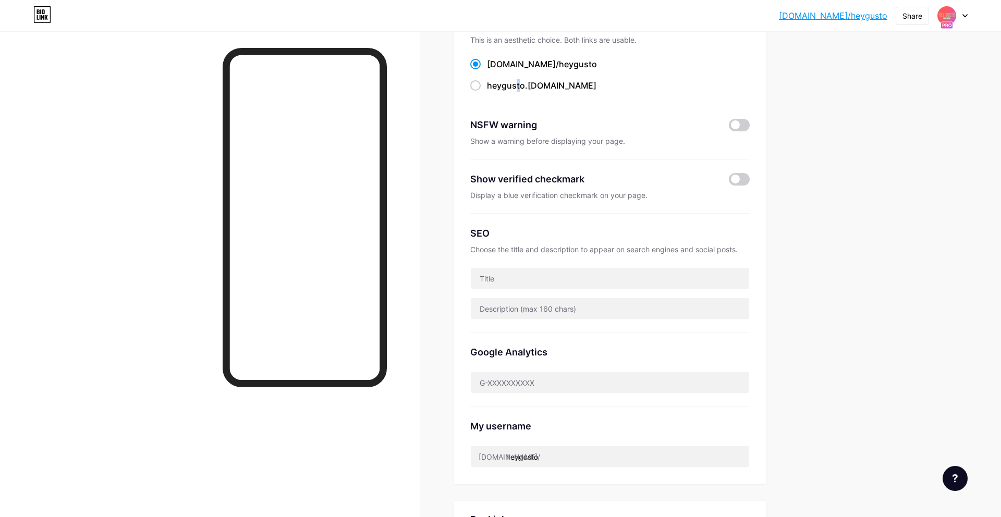
scroll to position [18, 0]
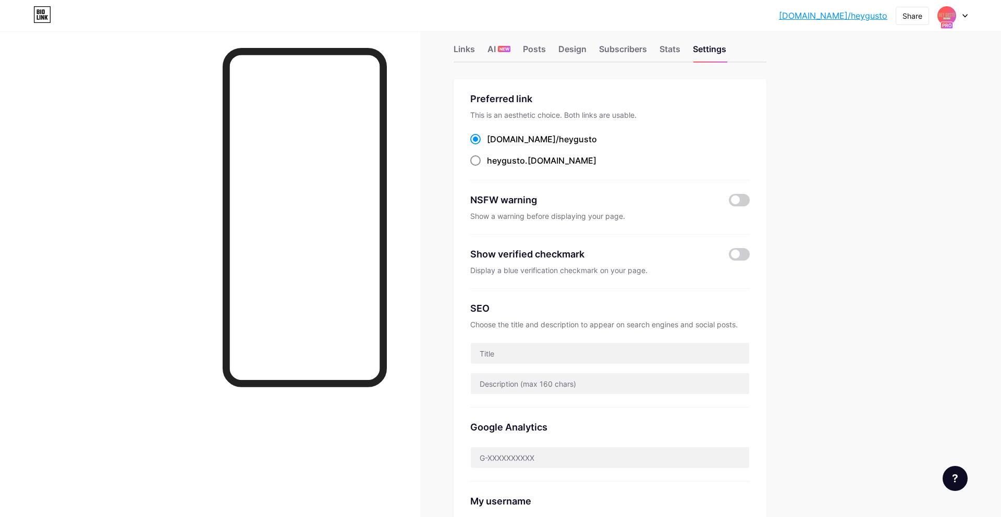
click at [515, 161] on span "heygusto" at bounding box center [506, 160] width 38 height 10
click at [494, 167] on input "heygusto .[DOMAIN_NAME]" at bounding box center [490, 170] width 7 height 7
radio input "true"
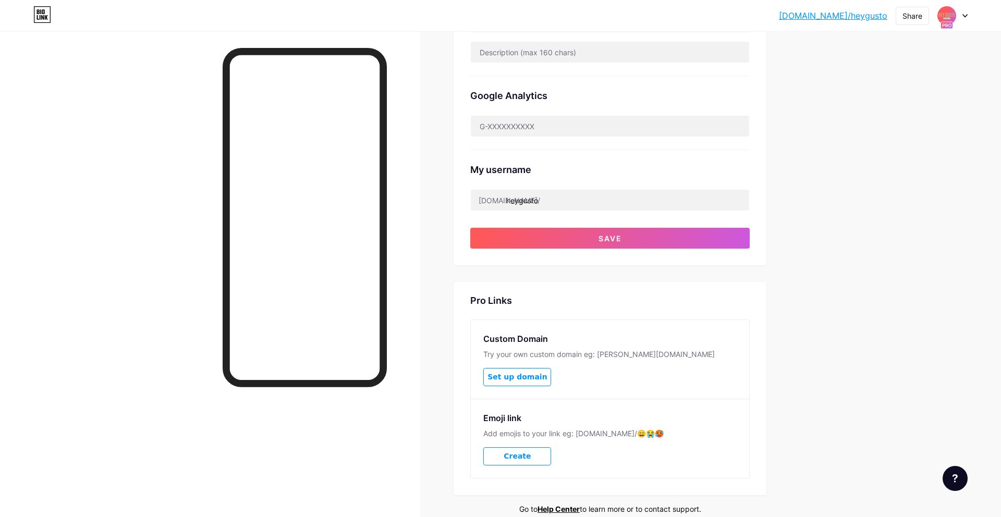
scroll to position [308, 0]
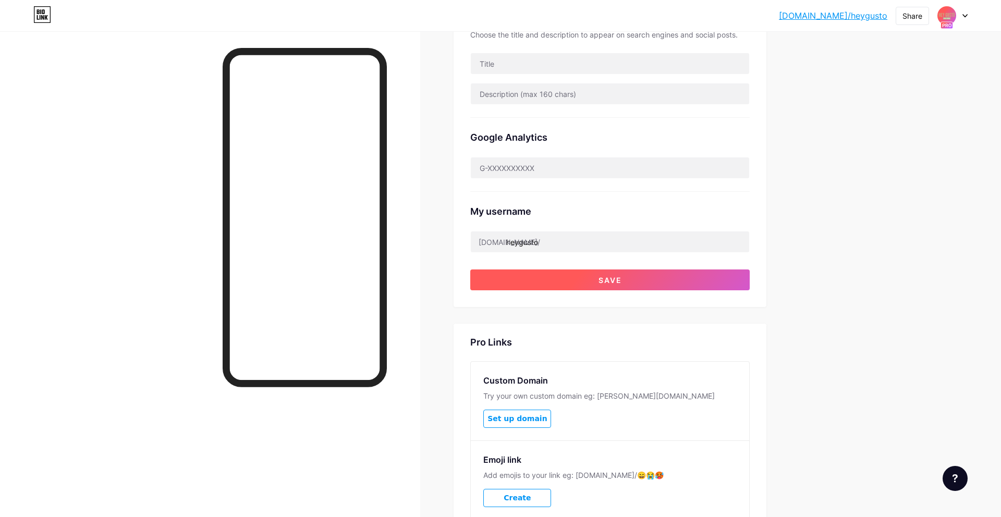
click at [625, 274] on button "Save" at bounding box center [609, 280] width 279 height 21
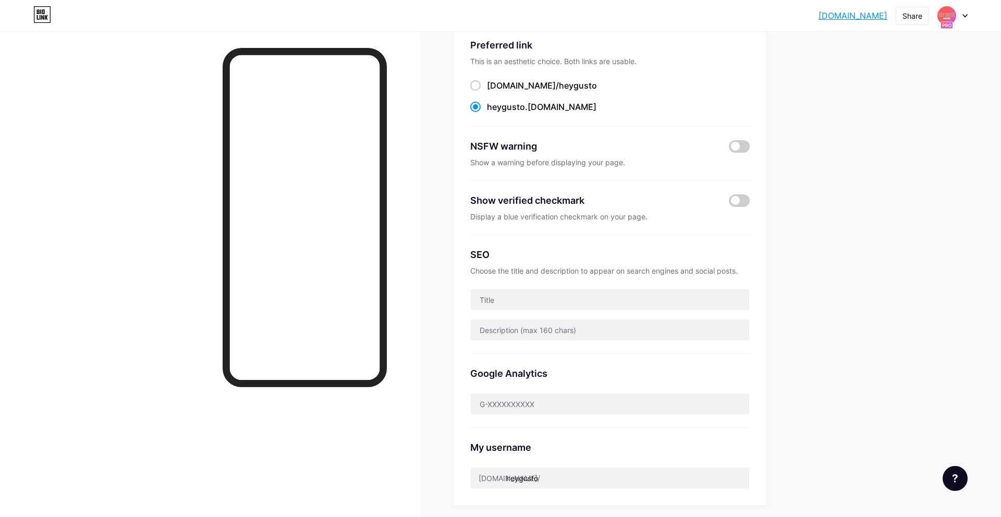
scroll to position [66, 0]
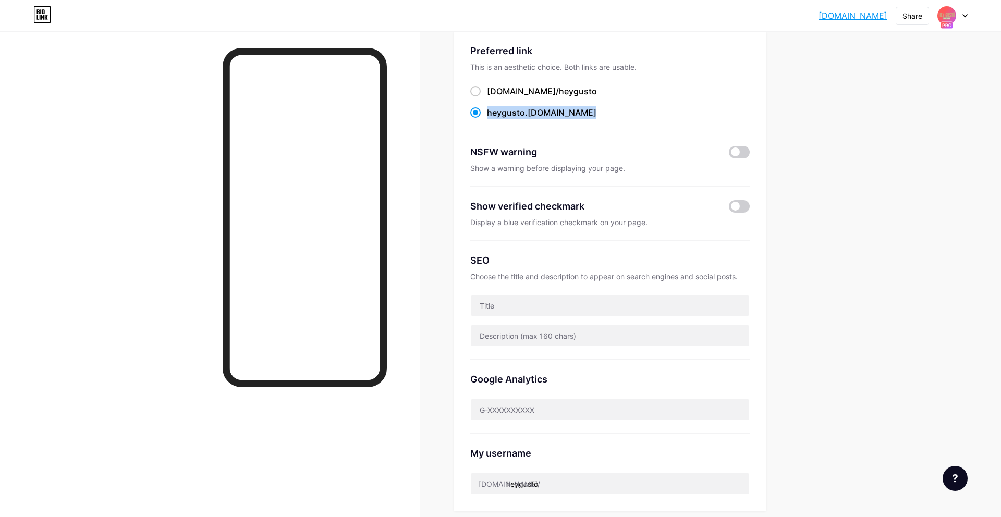
copy label "heygusto .[DOMAIN_NAME]"
drag, startPoint x: 562, startPoint y: 113, endPoint x: 487, endPoint y: 117, distance: 74.7
click at [487, 117] on div "heygusto .[DOMAIN_NAME]" at bounding box center [609, 112] width 279 height 13
